Goal: Task Accomplishment & Management: Use online tool/utility

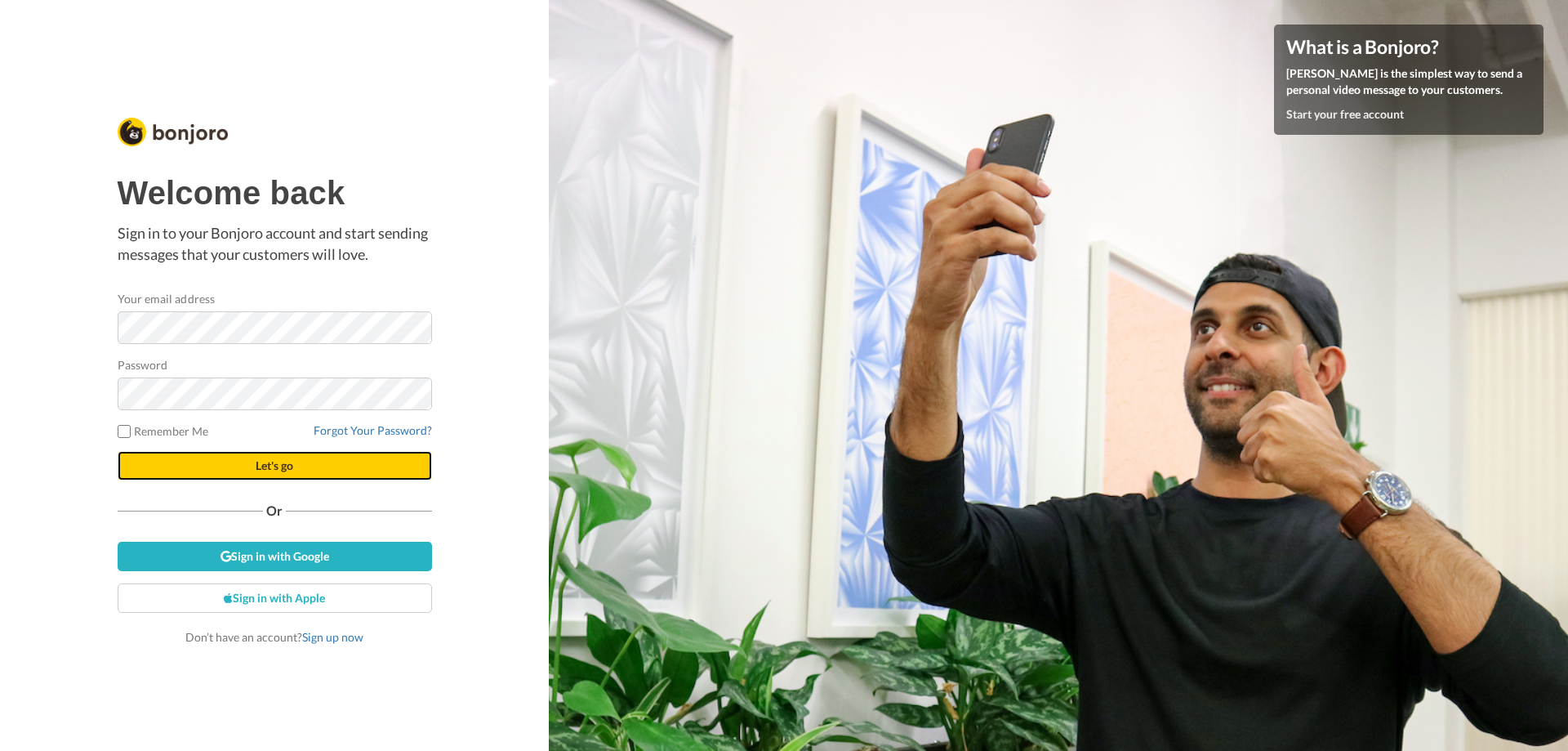
click at [252, 463] on button "Let's go" at bounding box center [275, 466] width 314 height 29
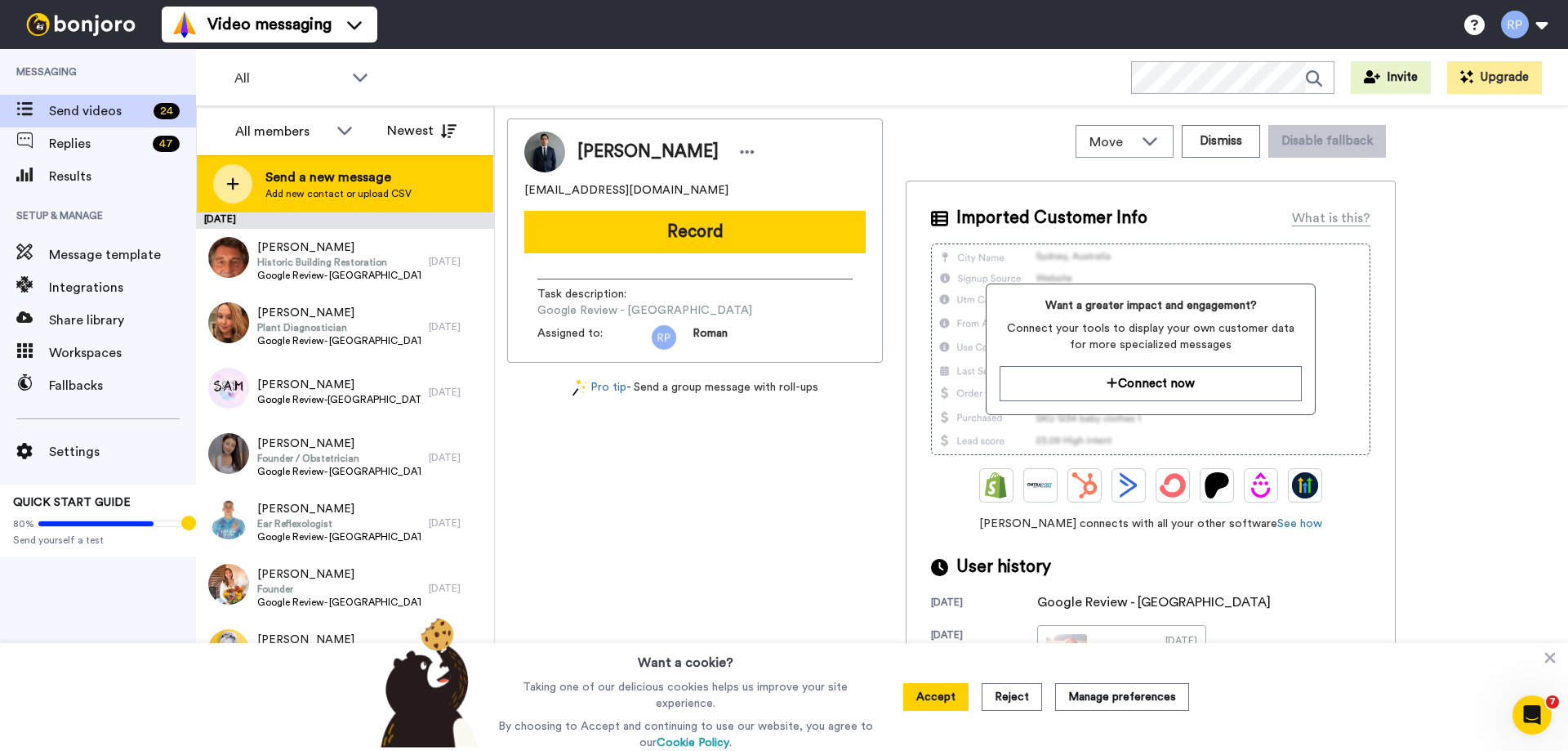
click at [228, 180] on icon at bounding box center [233, 183] width 13 height 15
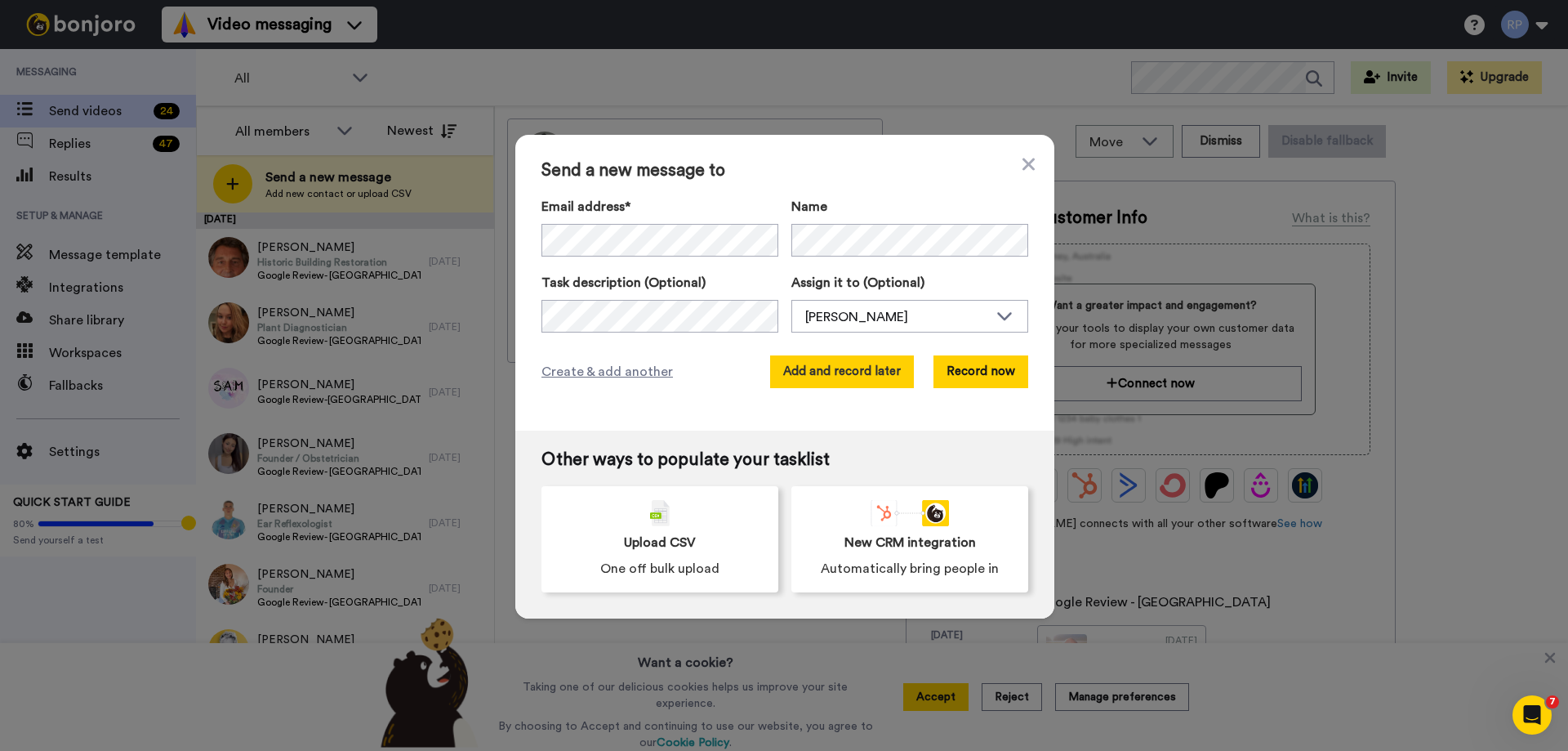
click at [811, 374] on button "Add and record later" at bounding box center [842, 372] width 143 height 33
